Goal: Task Accomplishment & Management: Use online tool/utility

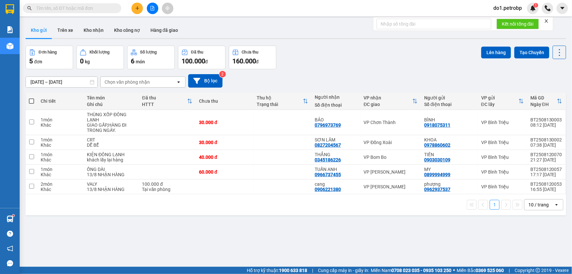
click at [76, 14] on div "Kết quả tìm kiếm ( 0 ) Bộ lọc No Data do1.petrobp 1" at bounding box center [286, 8] width 572 height 16
click at [73, 6] on input "text" at bounding box center [74, 8] width 77 height 7
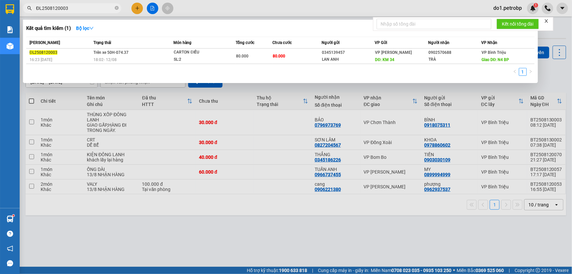
type input "ĐL2508120003"
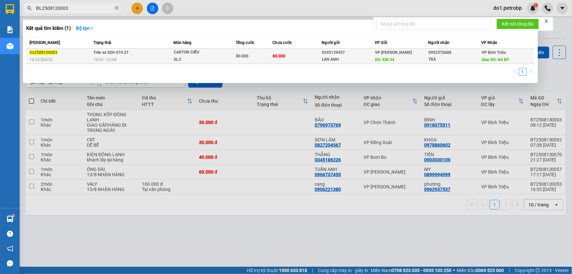
click at [286, 54] on td "80.000" at bounding box center [297, 55] width 49 height 15
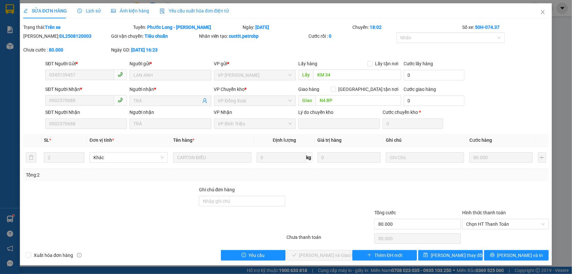
type input "0345139457"
type input "LAN ANH"
type input "KM 34"
type input "0902570688"
type input "TRÀ"
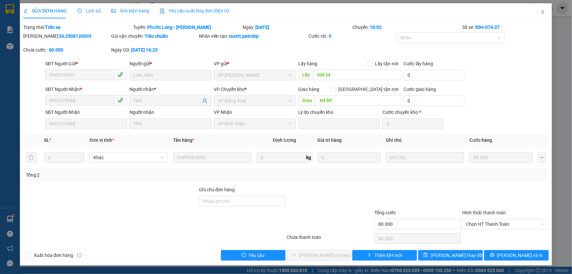
type input "N4 BP"
type input "80.000"
drag, startPoint x: 40, startPoint y: 36, endPoint x: 67, endPoint y: 35, distance: 26.2
click at [66, 35] on b "ĐL2508120003" at bounding box center [75, 35] width 32 height 5
click at [67, 35] on b "ĐL2508120003" at bounding box center [75, 35] width 32 height 5
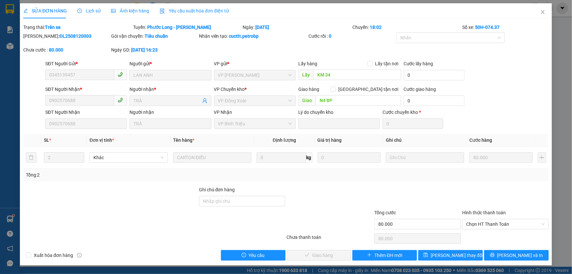
click at [69, 35] on b "ĐL2508120003" at bounding box center [75, 35] width 32 height 5
drag, startPoint x: 71, startPoint y: 35, endPoint x: 39, endPoint y: 38, distance: 31.9
click at [59, 38] on b "ĐL2508120003" at bounding box center [75, 35] width 32 height 5
copy b "ĐL2508120003"
drag, startPoint x: 511, startPoint y: 224, endPoint x: 508, endPoint y: 226, distance: 3.7
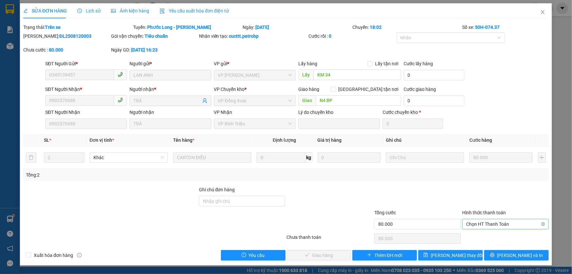
click at [511, 224] on span "Chọn HT Thanh Toán" at bounding box center [505, 224] width 79 height 10
click at [495, 238] on div "Tại văn phòng" at bounding box center [505, 236] width 79 height 7
type input "0"
click at [296, 248] on div "Total Paid Fee 0 Total UnPaid Fee 80.000 Cash Collection Total Fee Trạng thái: …" at bounding box center [285, 142] width 525 height 237
click at [344, 254] on button "[PERSON_NAME] và Giao hàng" at bounding box center [319, 255] width 65 height 10
